Goal: Transaction & Acquisition: Subscribe to service/newsletter

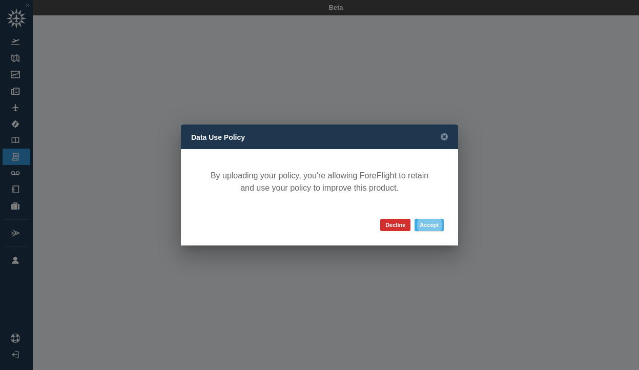
click at [439, 223] on button "Accept" at bounding box center [429, 225] width 29 height 12
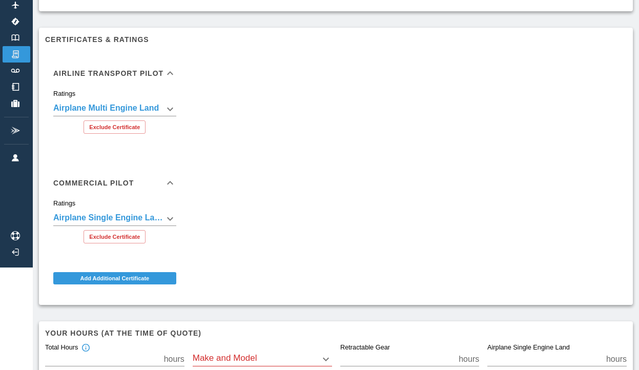
scroll to position [190, 0]
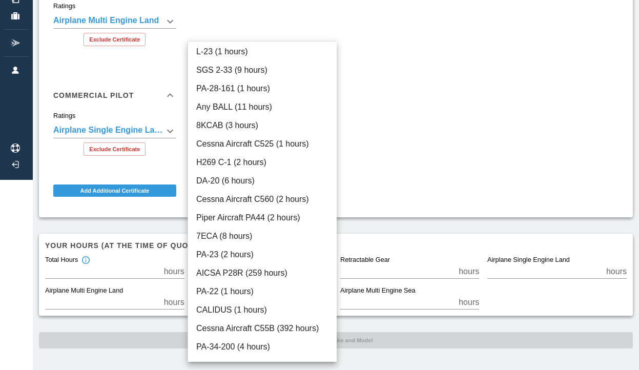
click at [402, 162] on div at bounding box center [319, 185] width 639 height 370
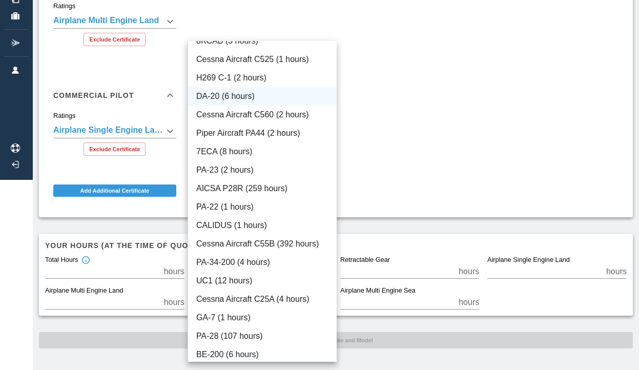
scroll to position [94, 0]
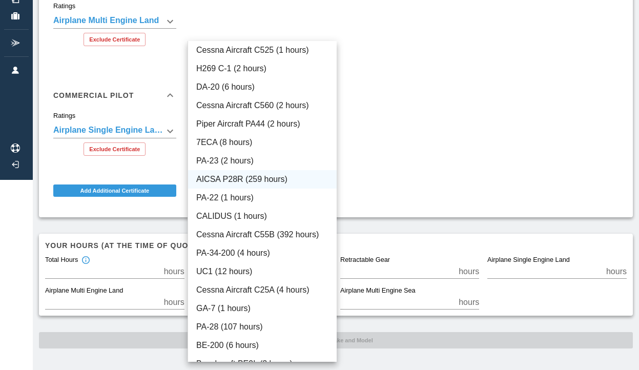
click at [275, 177] on li "AICSA P28R (259 hours)" at bounding box center [262, 179] width 149 height 18
type input "****"
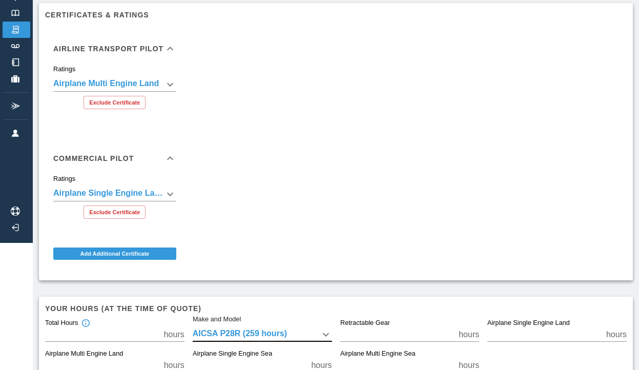
scroll to position [88, 0]
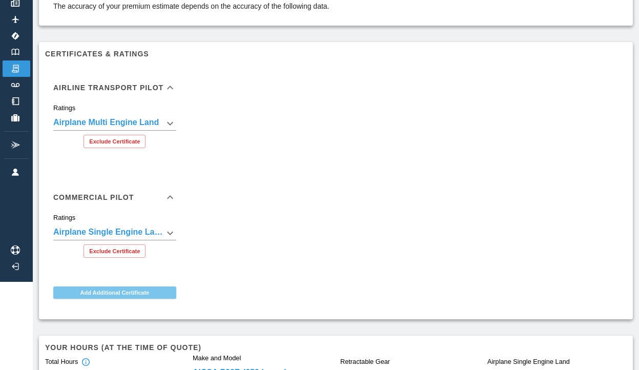
click at [148, 293] on button "Add Additional Certificate" at bounding box center [114, 292] width 123 height 12
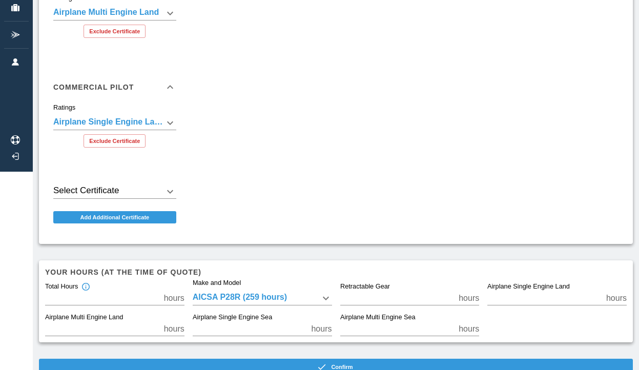
scroll to position [201, 0]
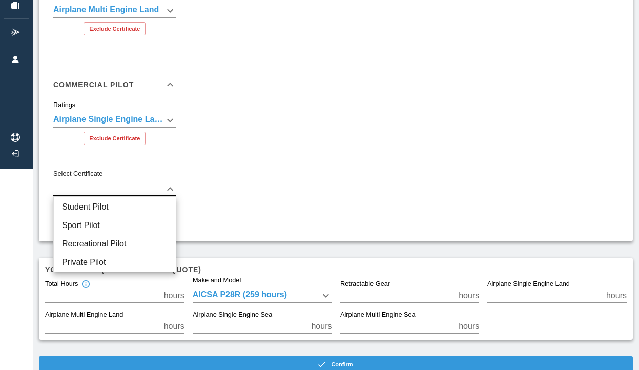
click at [239, 143] on div at bounding box center [319, 185] width 639 height 370
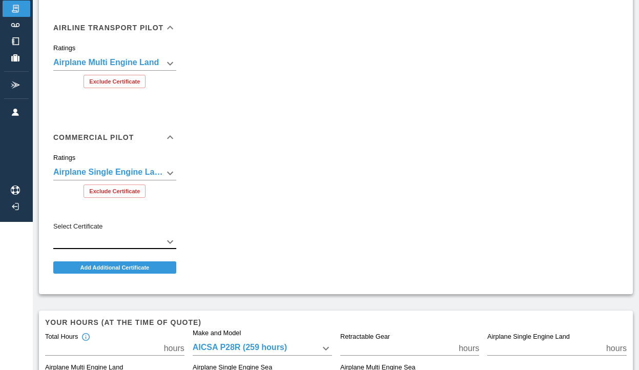
scroll to position [175, 0]
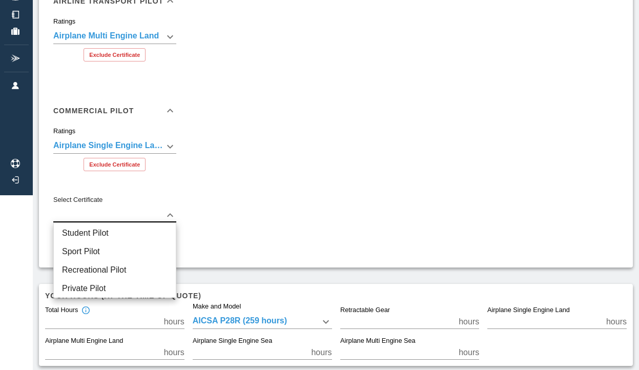
click at [169, 195] on body "**********" at bounding box center [319, 10] width 639 height 370
click at [261, 160] on div at bounding box center [319, 185] width 639 height 370
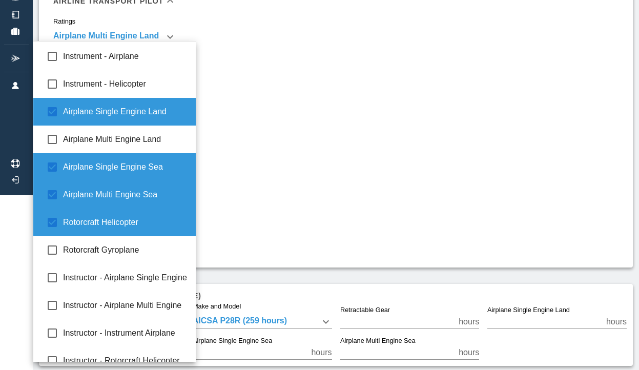
click at [170, 149] on body "**********" at bounding box center [319, 10] width 639 height 370
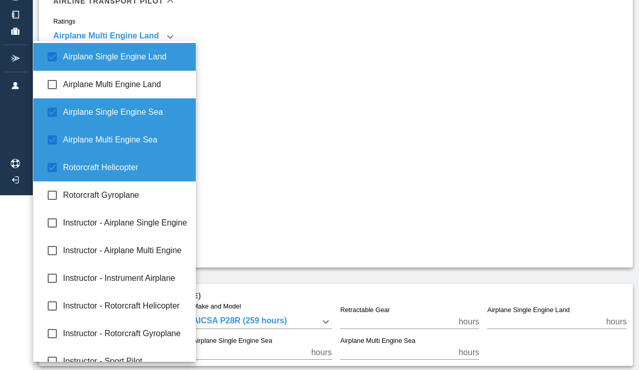
scroll to position [68, 0]
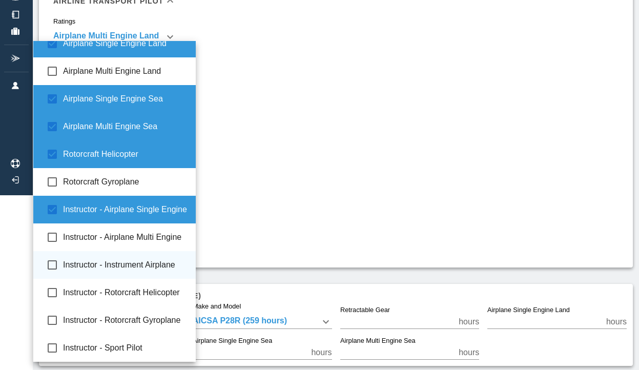
type input "**********"
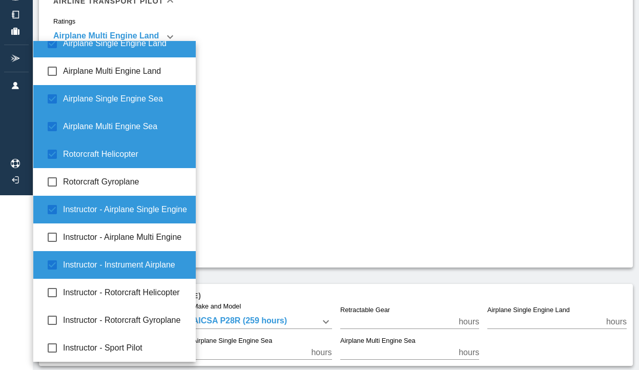
click at [279, 221] on div at bounding box center [319, 185] width 639 height 370
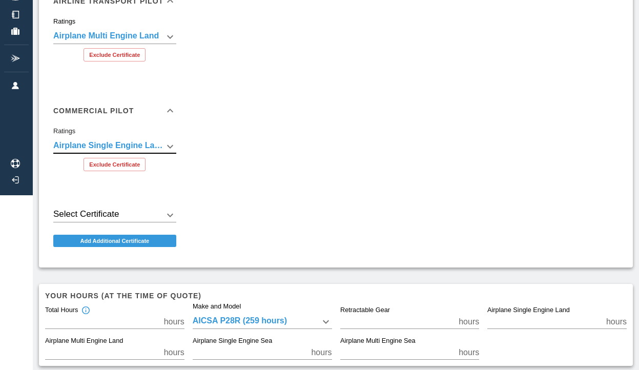
click at [170, 146] on body "**********" at bounding box center [319, 10] width 639 height 370
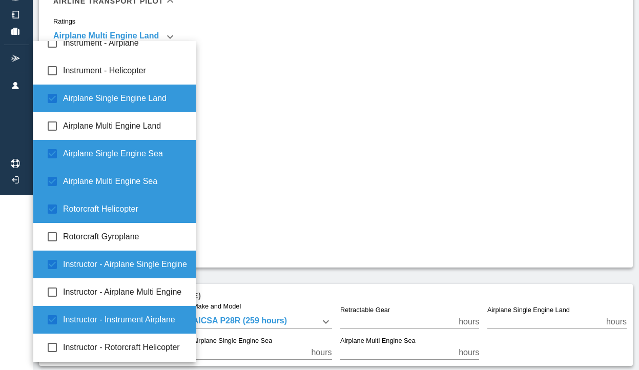
scroll to position [0, 0]
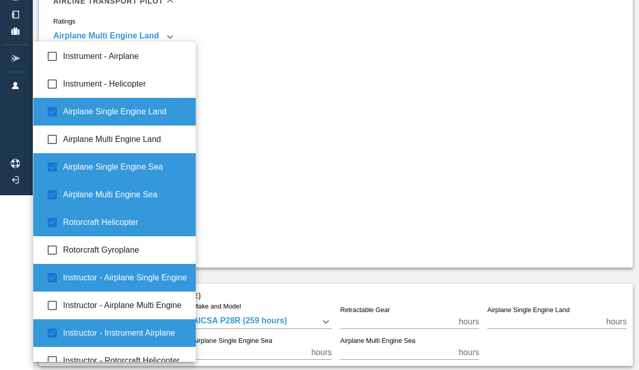
click at [289, 153] on div at bounding box center [319, 185] width 639 height 370
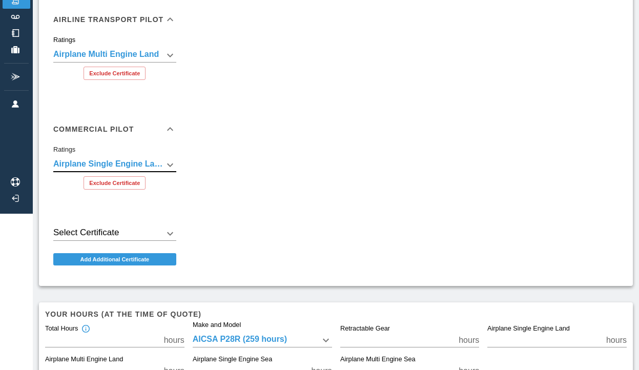
scroll to position [225, 0]
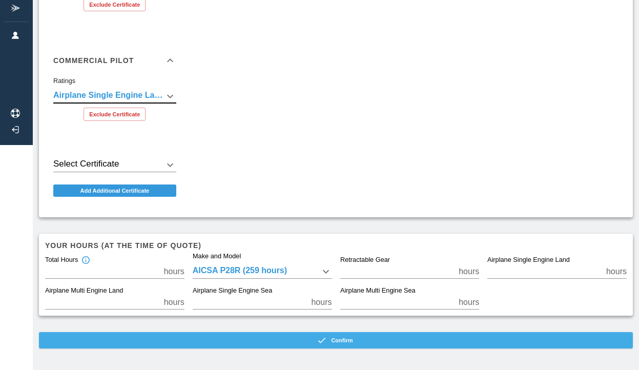
click at [326, 340] on icon "button" at bounding box center [322, 340] width 10 height 10
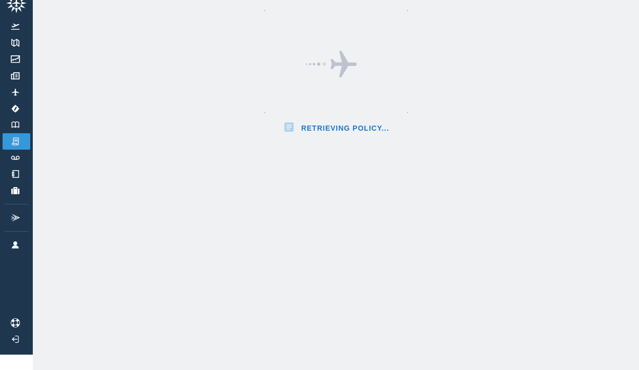
scroll to position [225, 0]
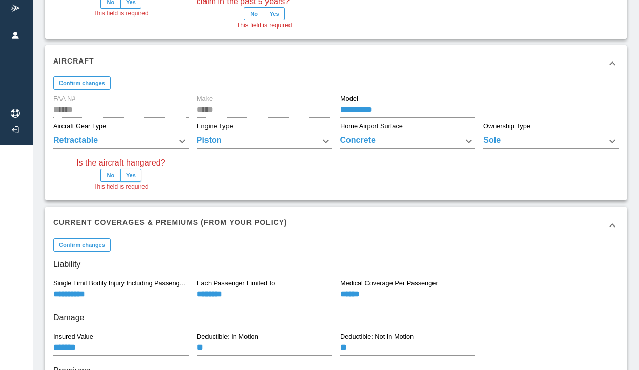
click at [131, 177] on button "Yes" at bounding box center [130, 175] width 21 height 13
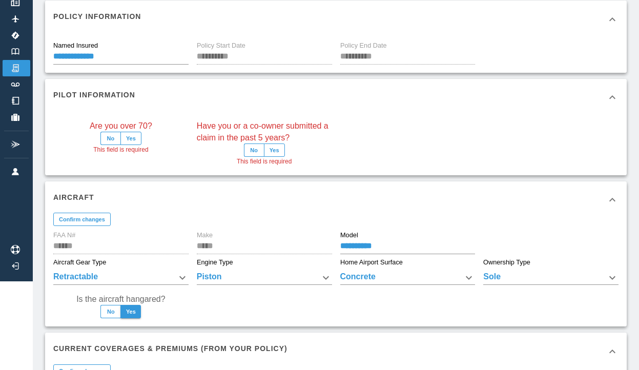
scroll to position [0, 0]
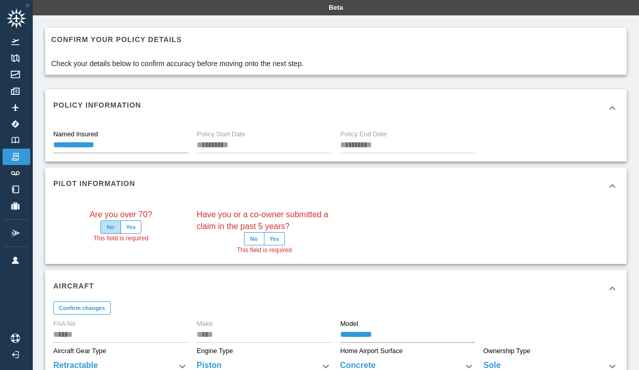
click at [111, 226] on button "No" at bounding box center [110, 226] width 20 height 13
click at [253, 238] on button "No" at bounding box center [254, 238] width 20 height 13
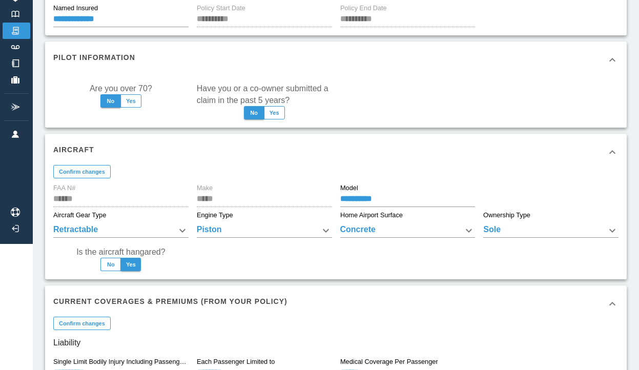
scroll to position [139, 0]
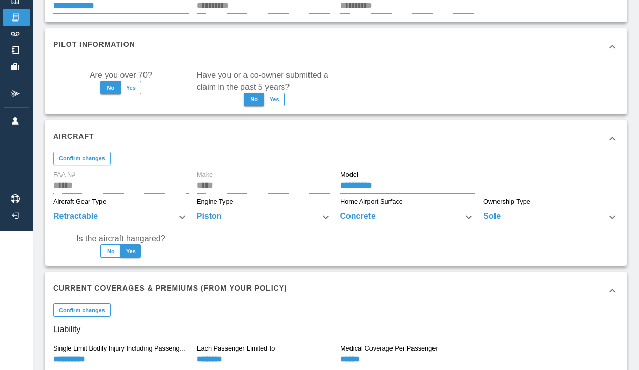
click at [107, 156] on button "Confirm changes" at bounding box center [81, 158] width 57 height 13
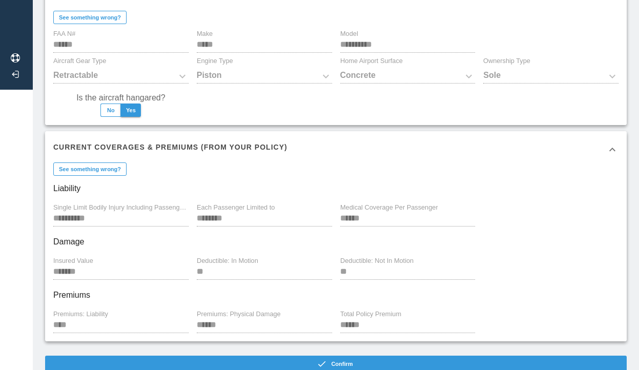
scroll to position [311, 0]
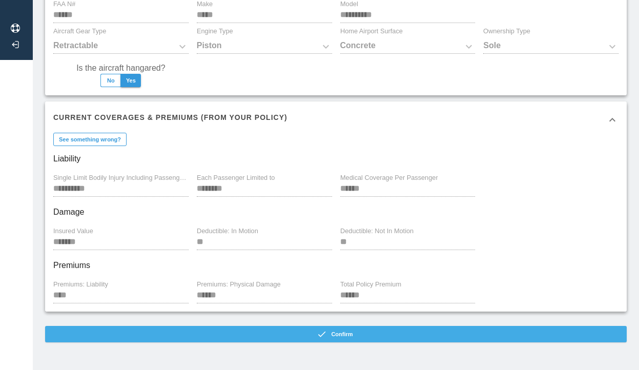
click at [296, 334] on button "Confirm" at bounding box center [336, 334] width 582 height 16
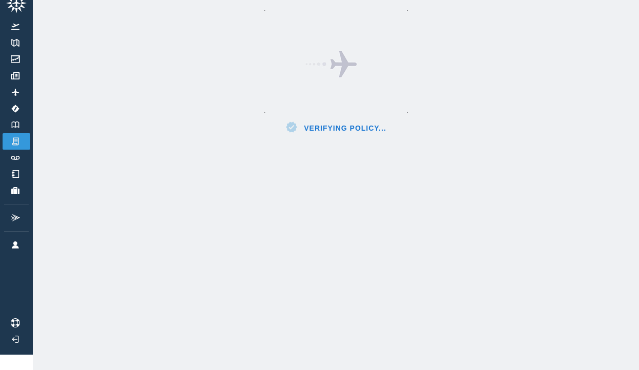
scroll to position [15, 0]
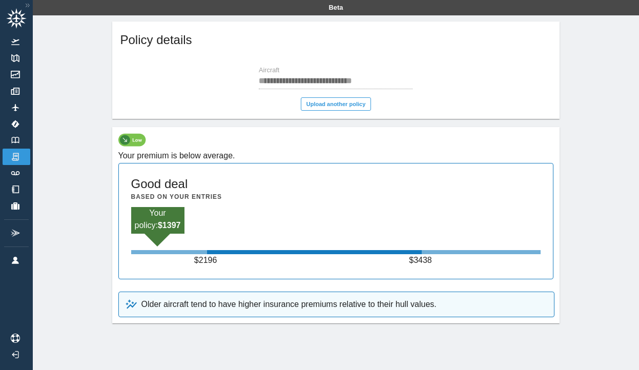
click at [58, 85] on div "**********" at bounding box center [336, 173] width 594 height 302
click at [16, 139] on img at bounding box center [15, 140] width 11 height 7
